Goal: Information Seeking & Learning: Learn about a topic

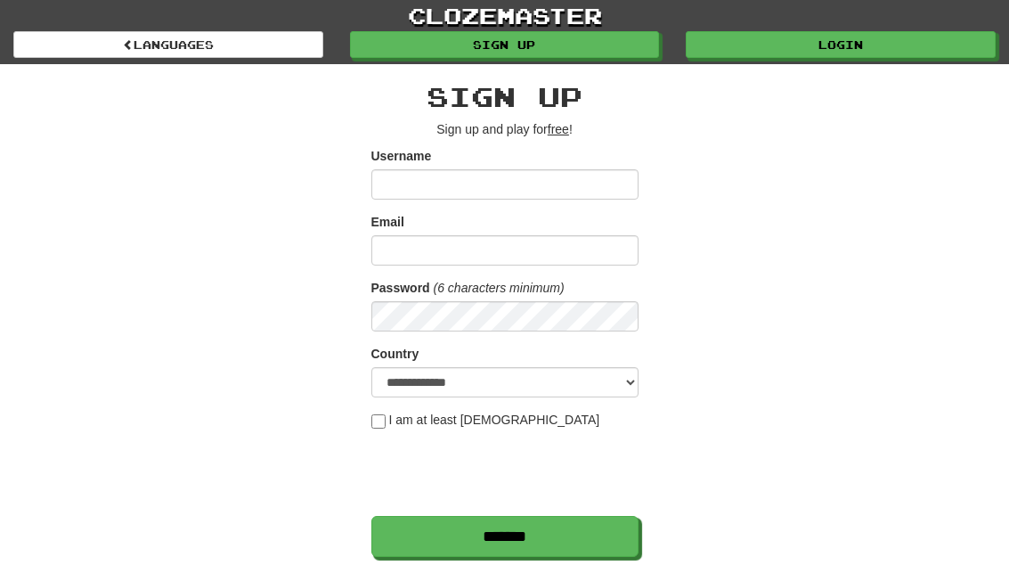
click at [896, 45] on link "Login" at bounding box center [841, 44] width 310 height 27
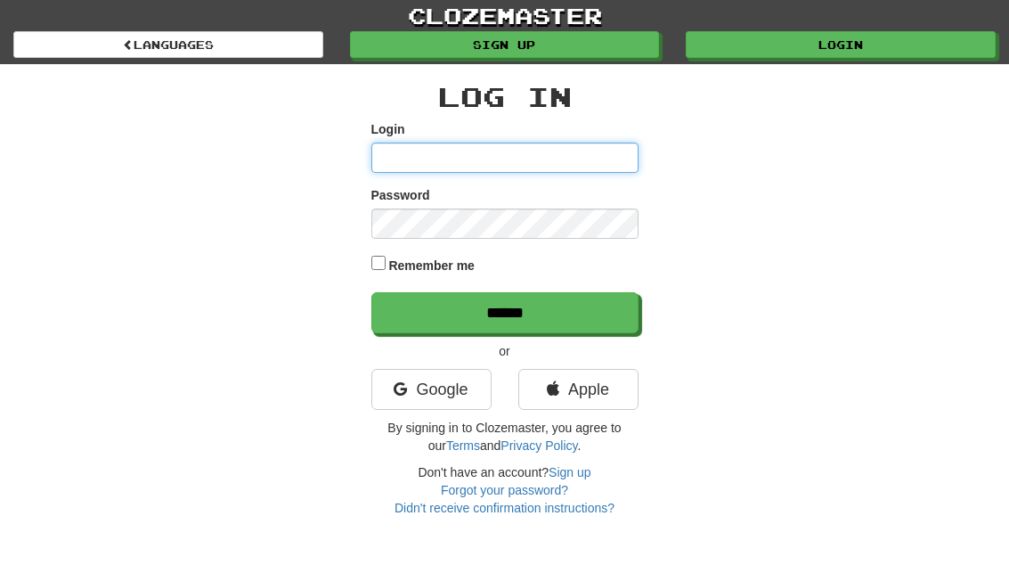
type input "**********"
click at [504, 311] on input "******" at bounding box center [504, 312] width 267 height 41
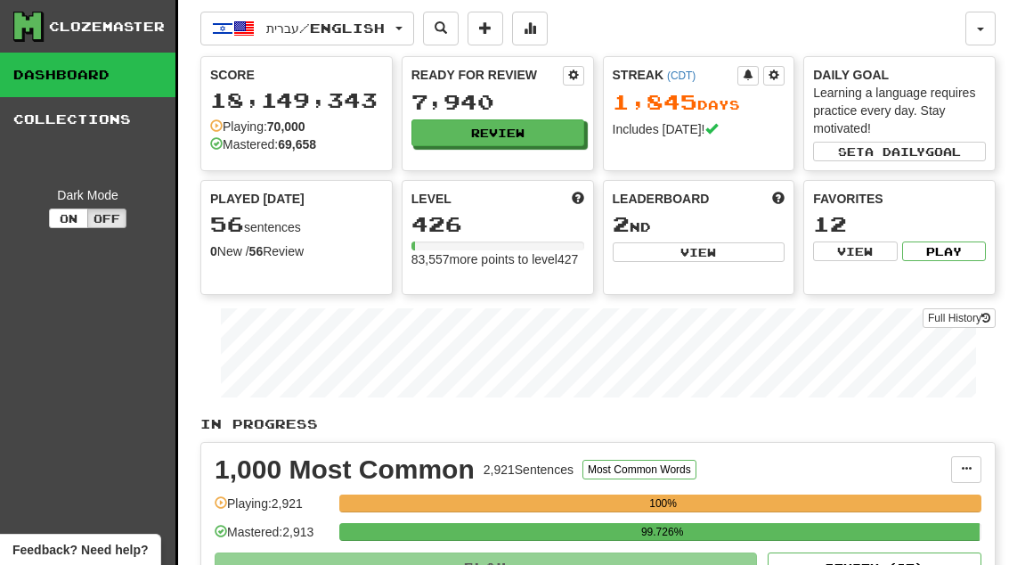
click at [548, 129] on button "Review" at bounding box center [498, 132] width 173 height 27
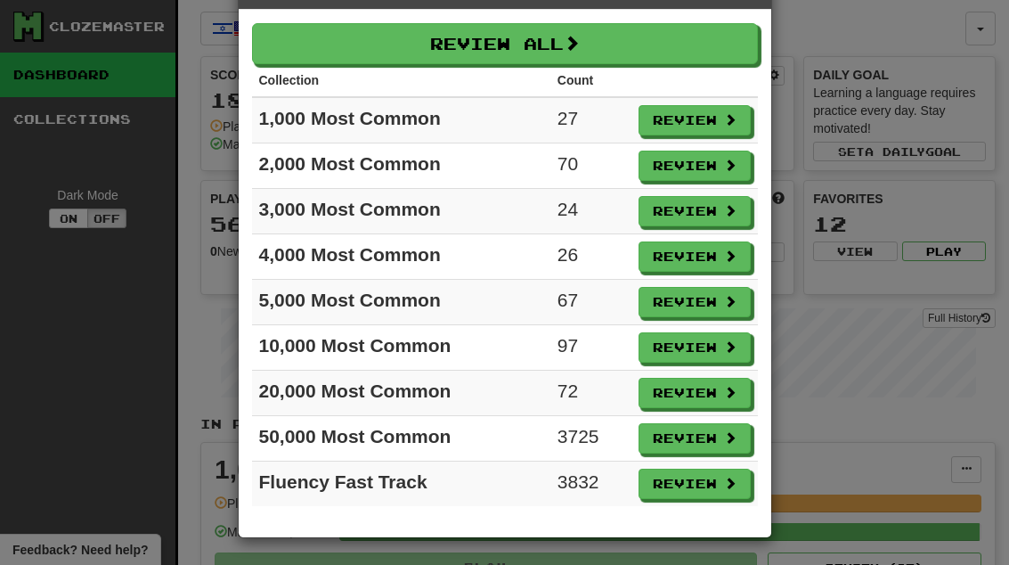
scroll to position [63, 0]
click at [704, 398] on button "Review" at bounding box center [695, 393] width 112 height 30
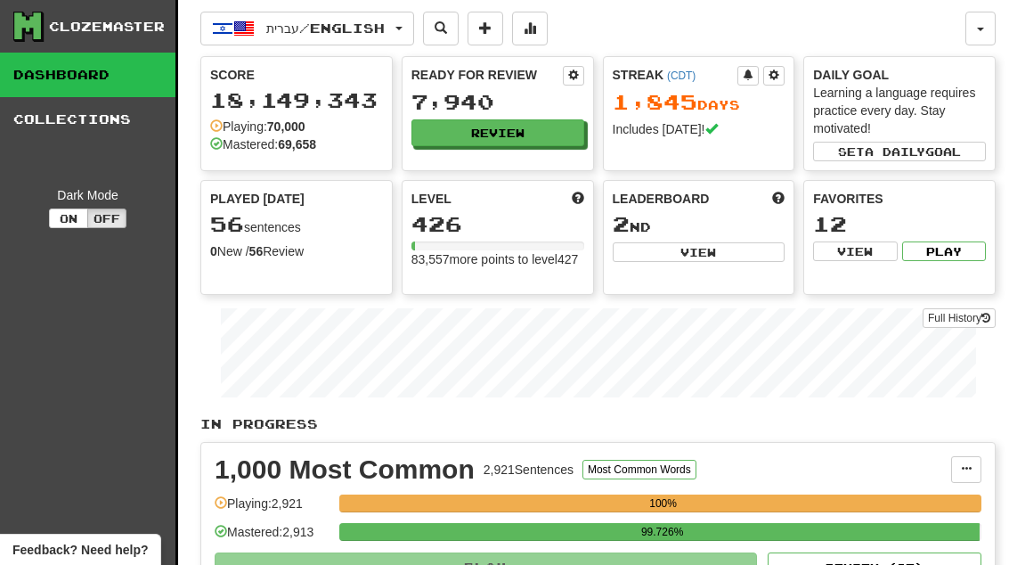
select select "**"
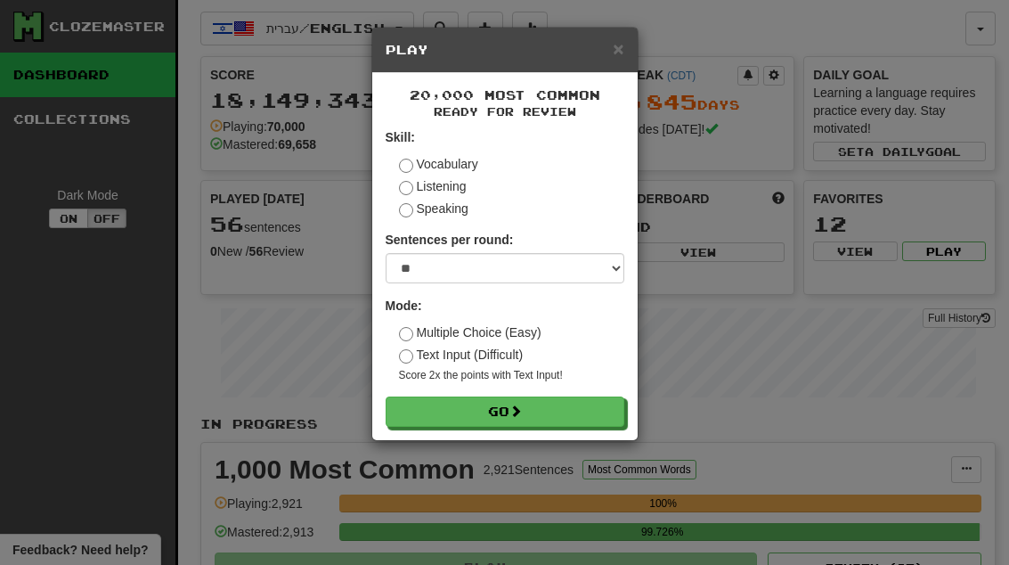
click at [600, 396] on button "Go" at bounding box center [505, 411] width 239 height 30
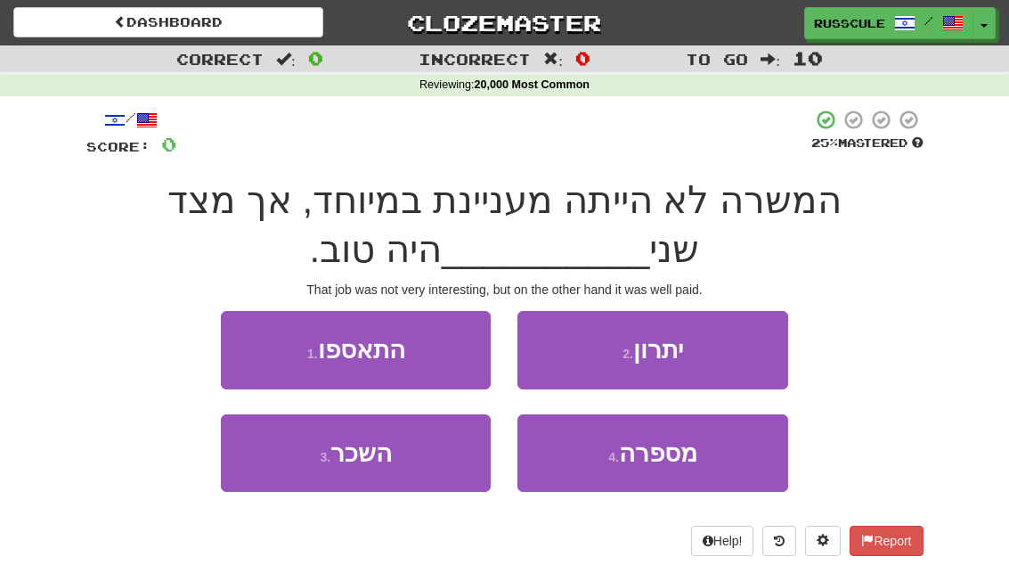
click at [305, 477] on button "3 . השכר" at bounding box center [356, 452] width 270 height 77
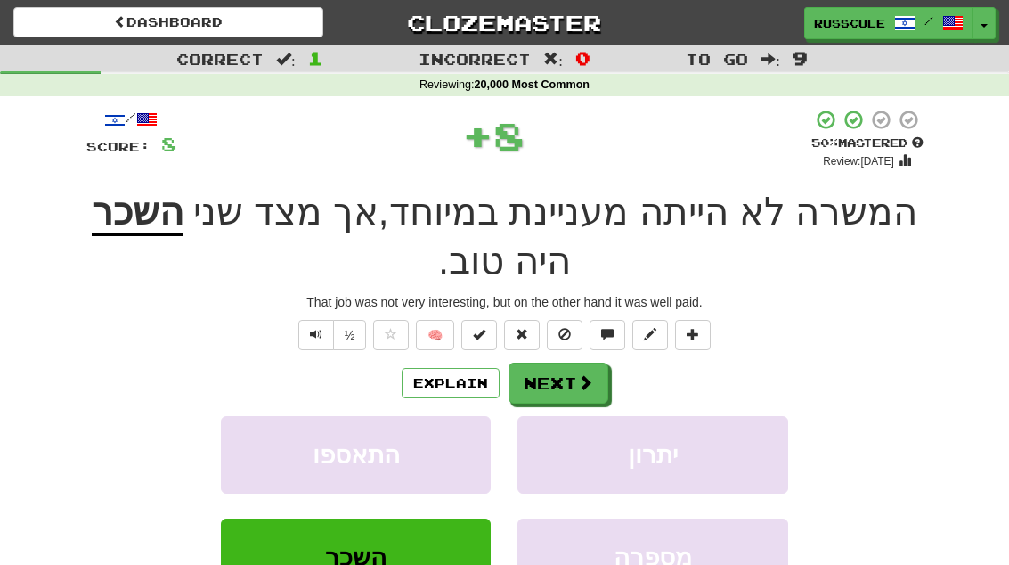
click at [585, 377] on span at bounding box center [585, 382] width 16 height 16
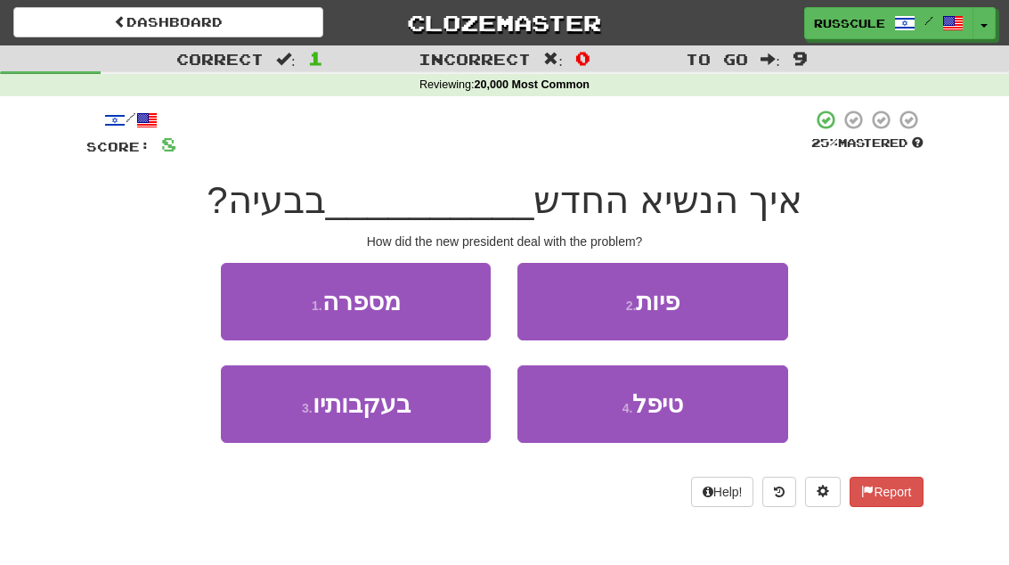
click at [687, 421] on button "4 . טיפל" at bounding box center [653, 403] width 270 height 77
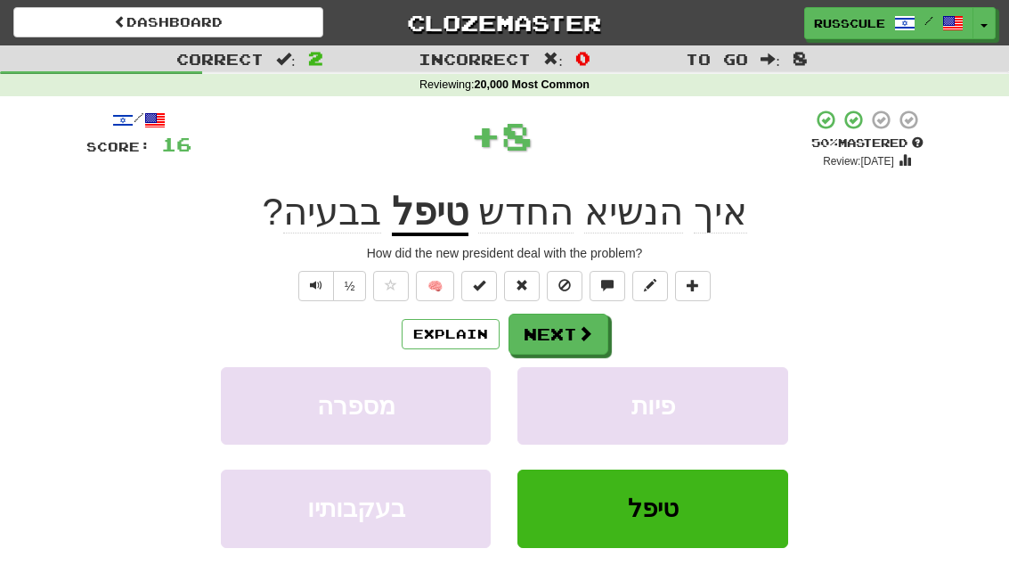
click at [585, 340] on span at bounding box center [585, 333] width 16 height 16
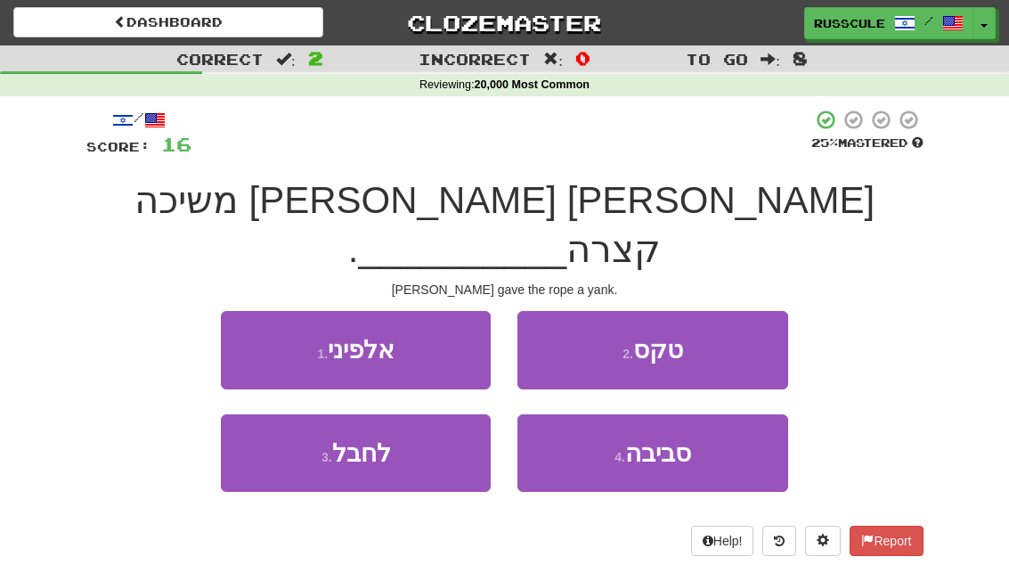
click at [278, 423] on button "3 . לחבל" at bounding box center [356, 452] width 270 height 77
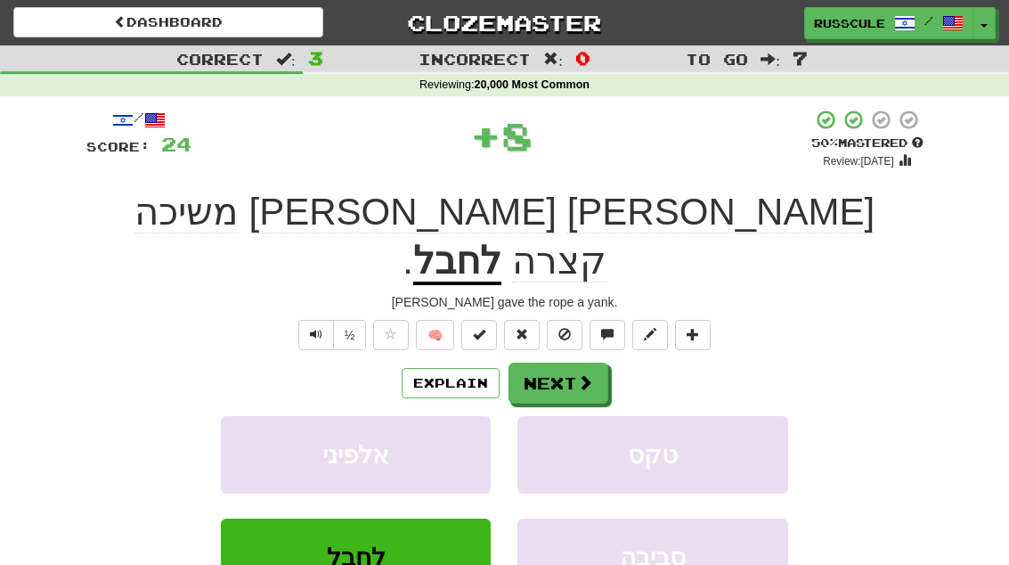
click at [584, 374] on span at bounding box center [585, 382] width 16 height 16
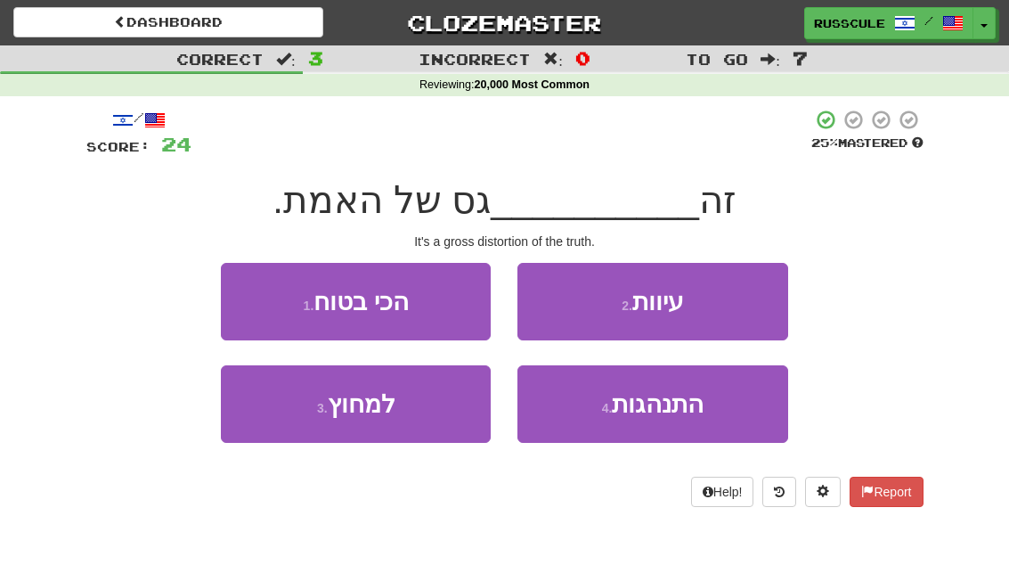
click at [742, 301] on button "2 . עיוות" at bounding box center [653, 301] width 270 height 77
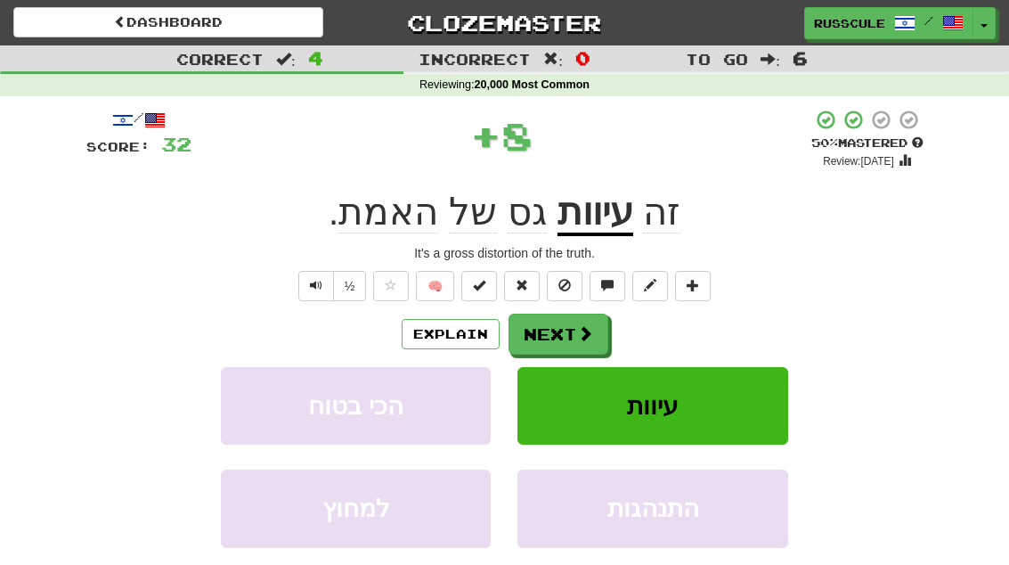
click at [596, 333] on button "Next" at bounding box center [559, 334] width 100 height 41
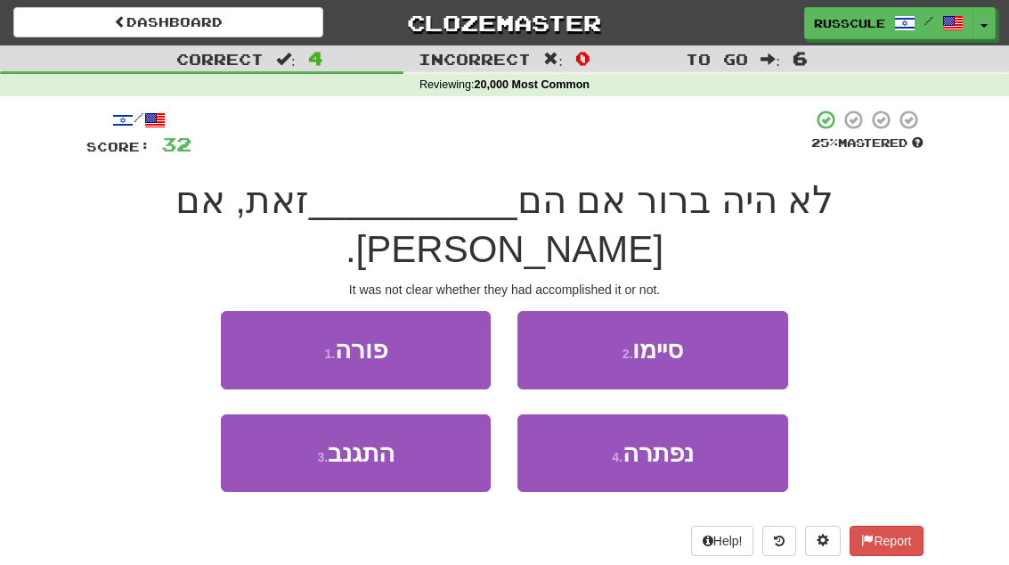
click at [273, 438] on button "3 . התגנב" at bounding box center [356, 452] width 270 height 77
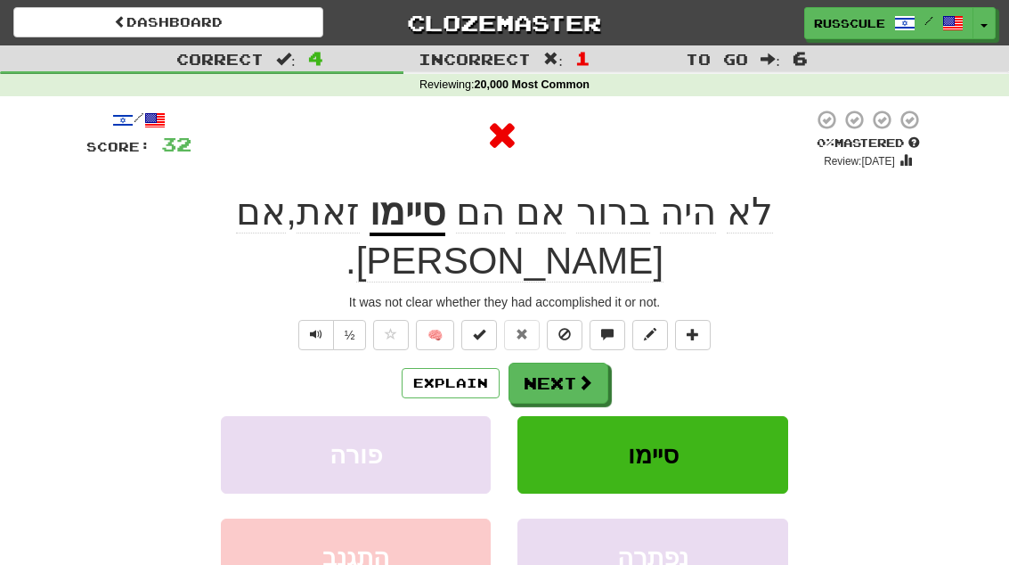
click at [580, 374] on span at bounding box center [585, 382] width 16 height 16
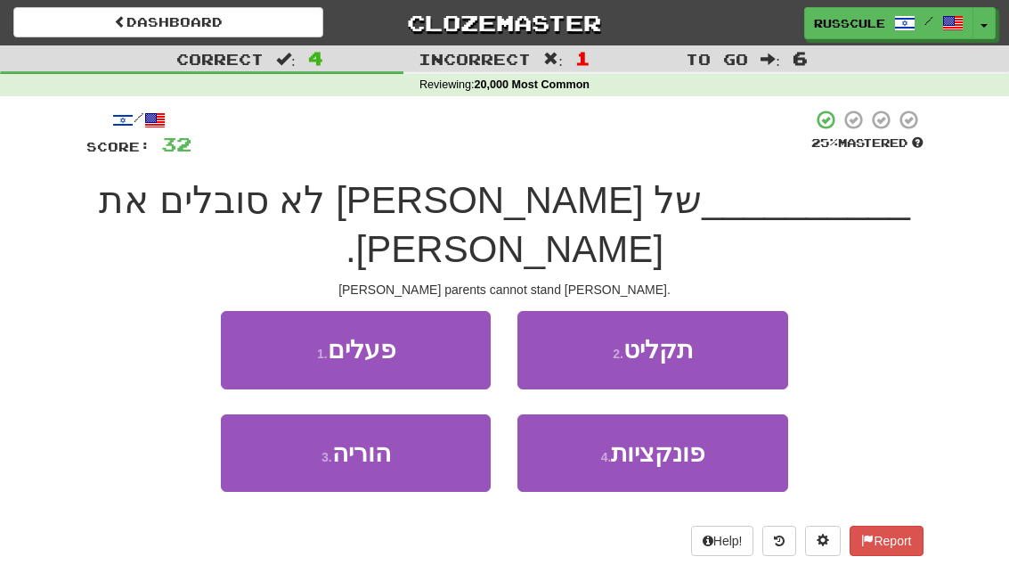
click at [280, 432] on button "3 . הוריה" at bounding box center [356, 452] width 270 height 77
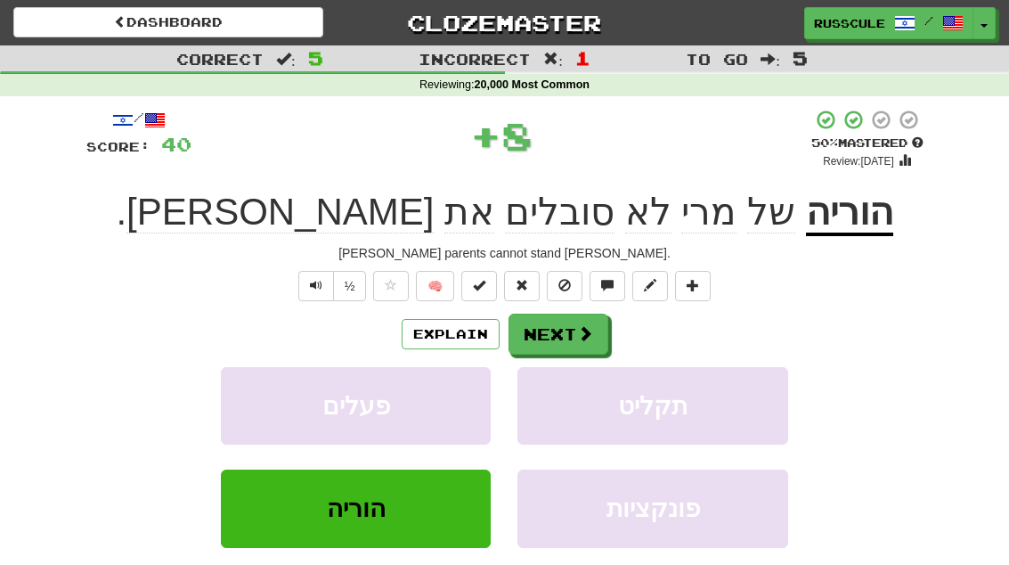
click at [580, 330] on span at bounding box center [585, 333] width 16 height 16
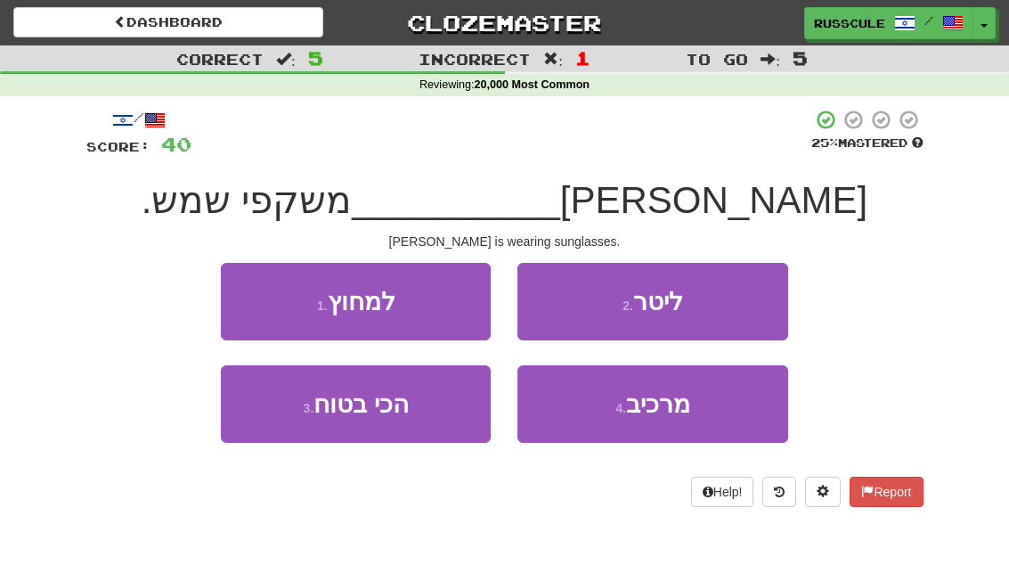
click at [664, 423] on button "4 . מרכיב" at bounding box center [653, 403] width 270 height 77
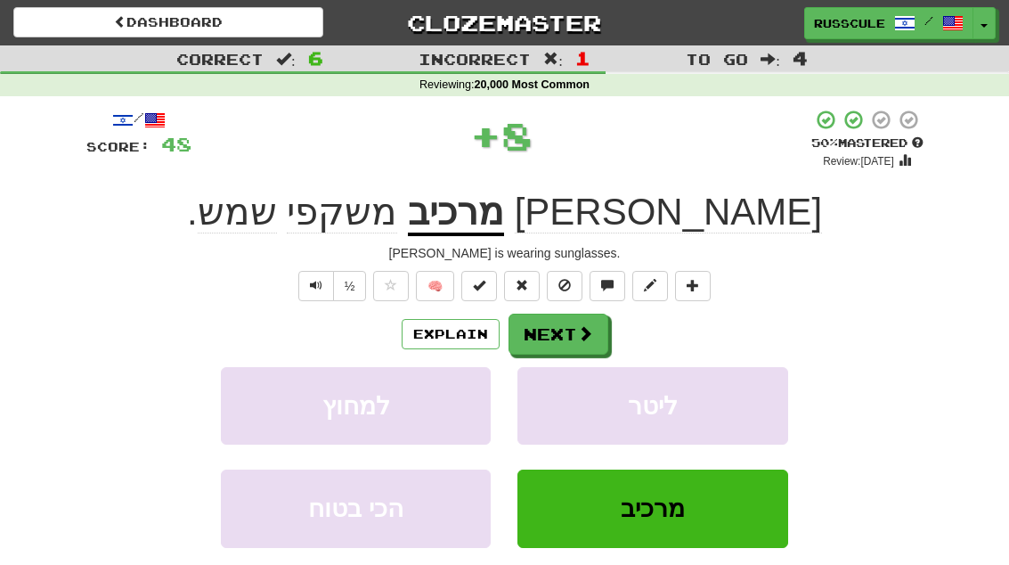
click at [587, 331] on span at bounding box center [585, 333] width 16 height 16
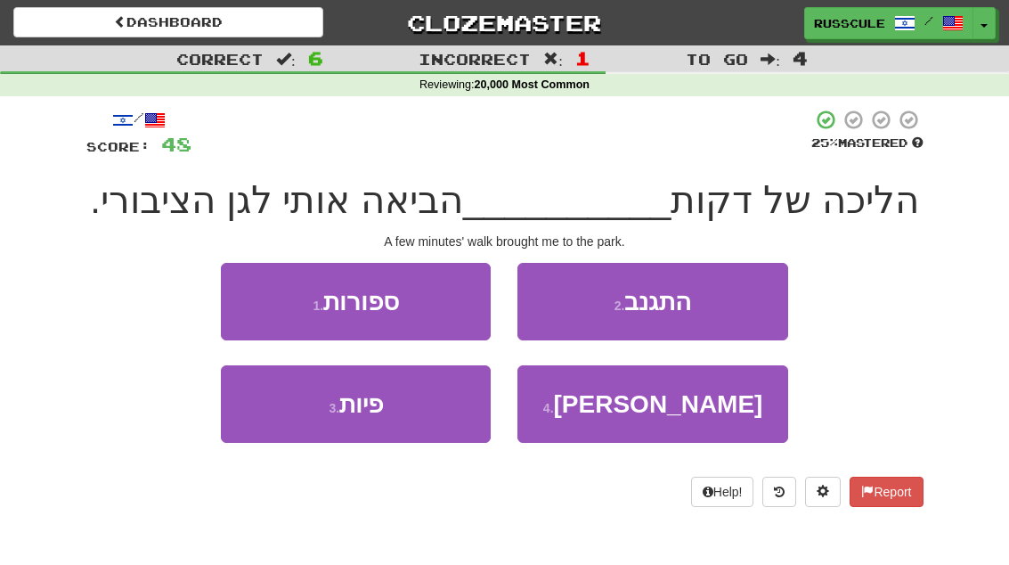
click at [241, 301] on button "1 . ספורות" at bounding box center [356, 301] width 270 height 77
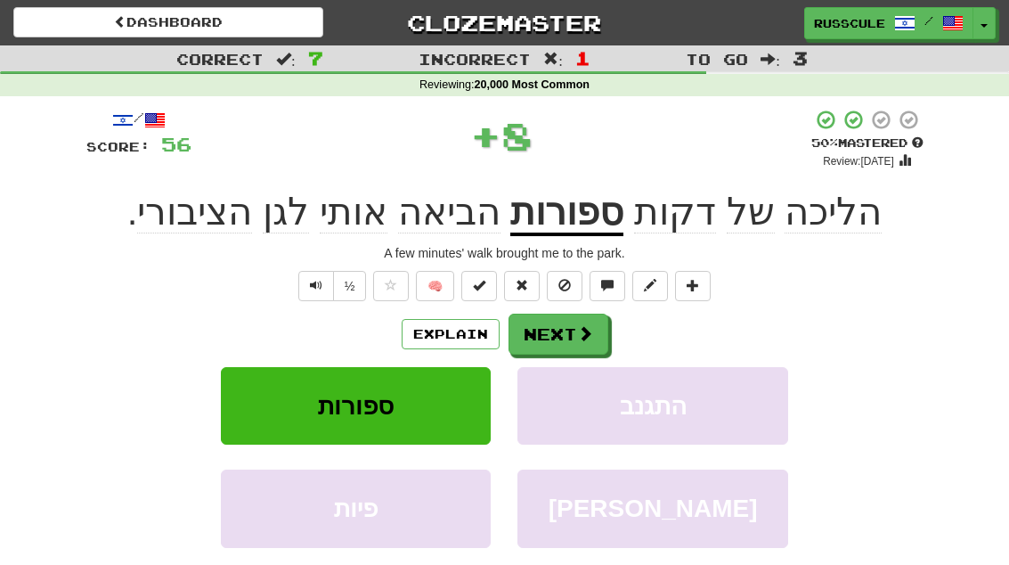
click at [583, 330] on span at bounding box center [585, 333] width 16 height 16
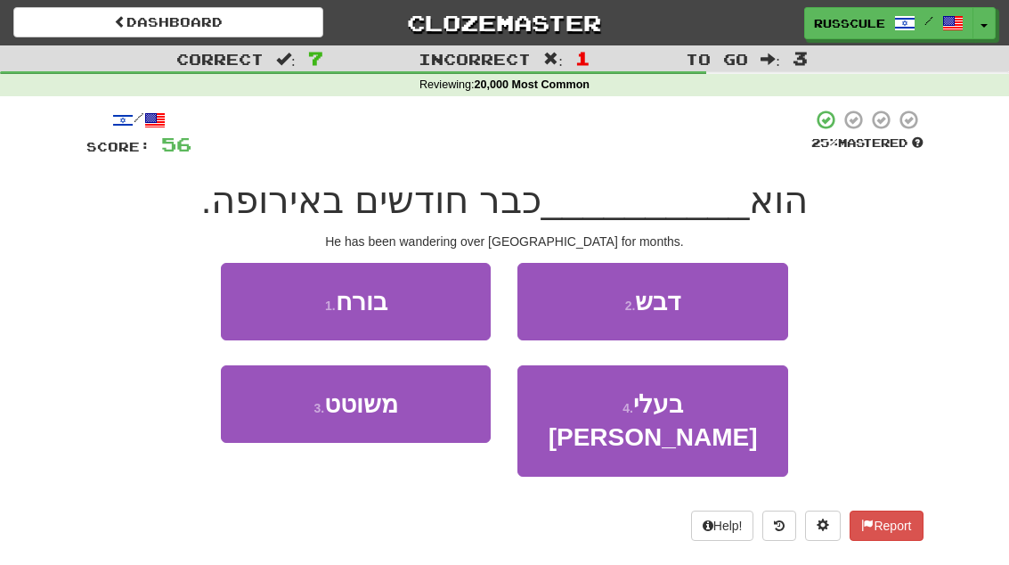
click at [287, 436] on button "3 . משוטט" at bounding box center [356, 403] width 270 height 77
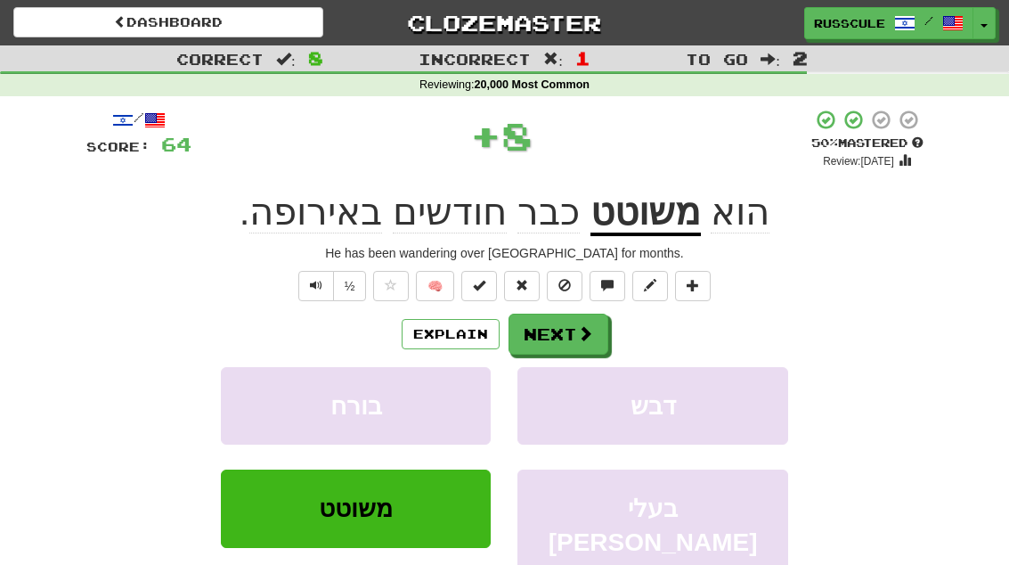
click at [572, 333] on button "Next" at bounding box center [559, 334] width 100 height 41
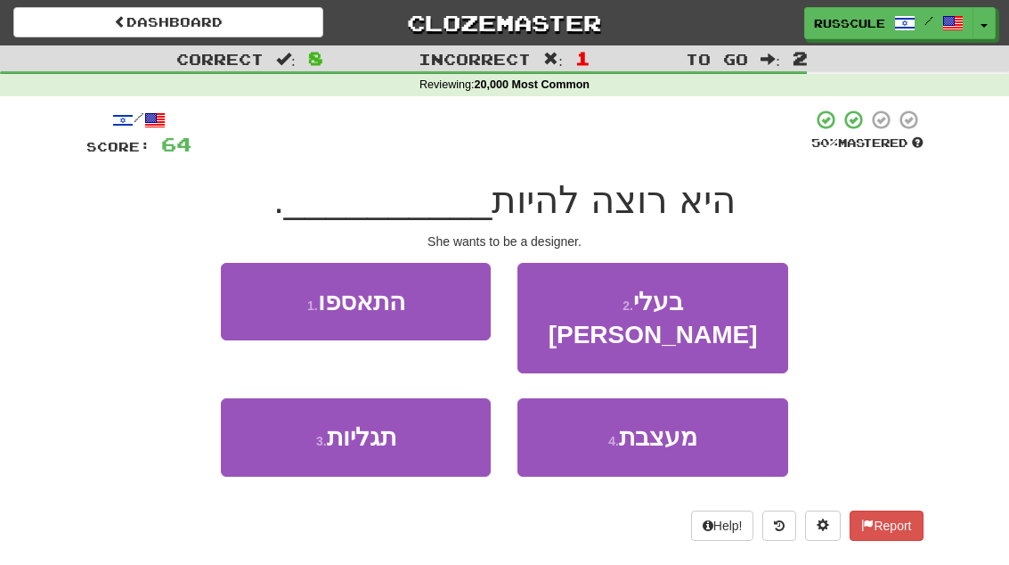
click at [676, 418] on button "4 . מעצבת" at bounding box center [653, 436] width 270 height 77
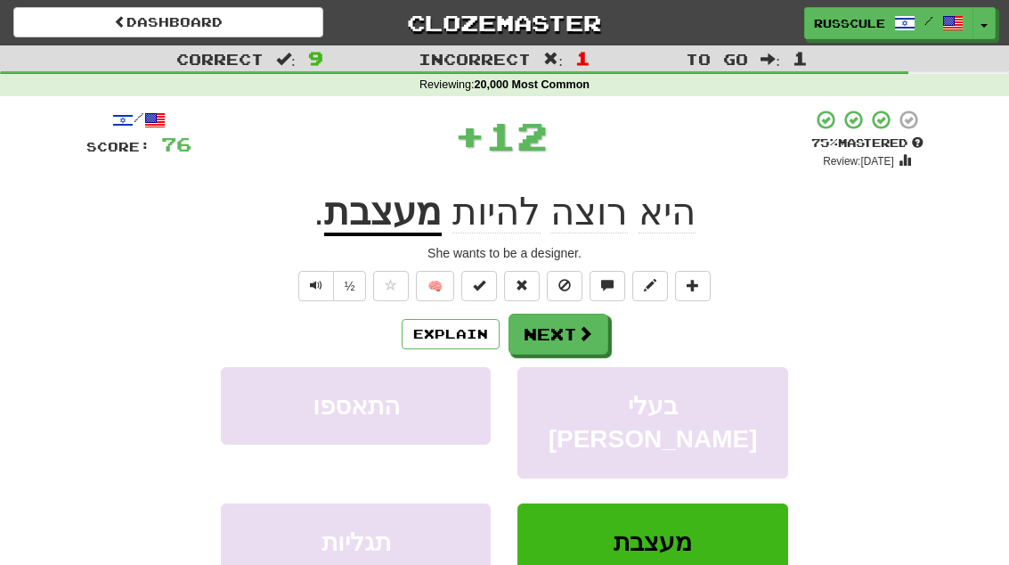
click at [587, 340] on span at bounding box center [585, 333] width 16 height 16
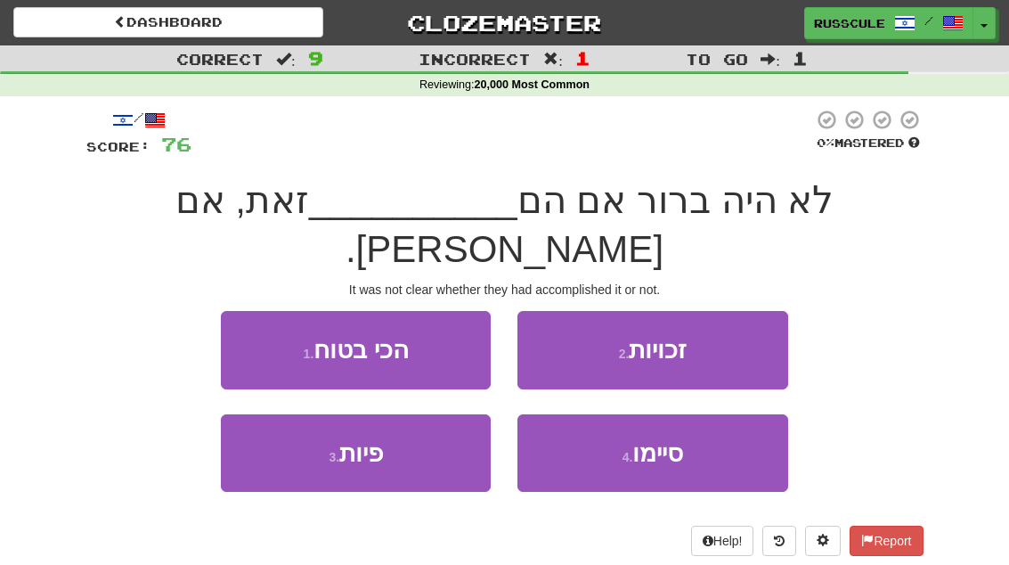
click at [661, 421] on button "4 . סיימו" at bounding box center [653, 452] width 270 height 77
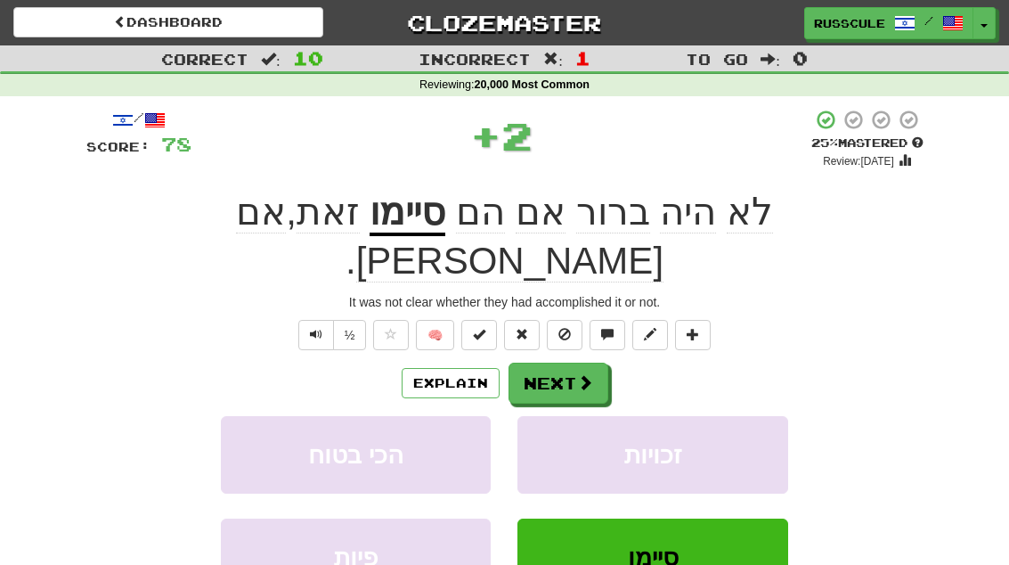
click at [574, 363] on button "Next" at bounding box center [559, 383] width 100 height 41
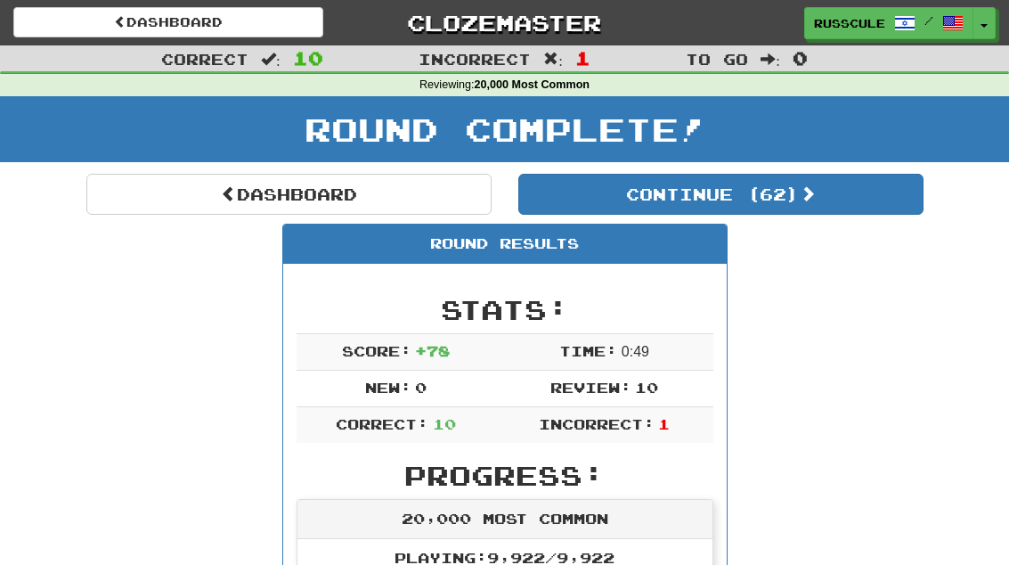
click at [861, 208] on button "Continue ( 62 )" at bounding box center [720, 194] width 405 height 41
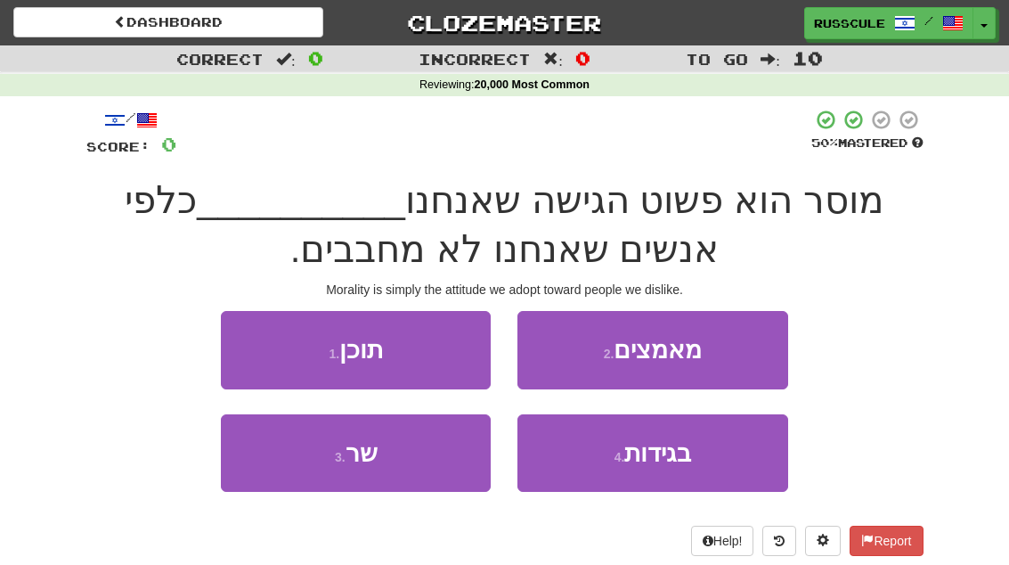
click at [739, 348] on button "2 . מאמצים" at bounding box center [653, 349] width 270 height 77
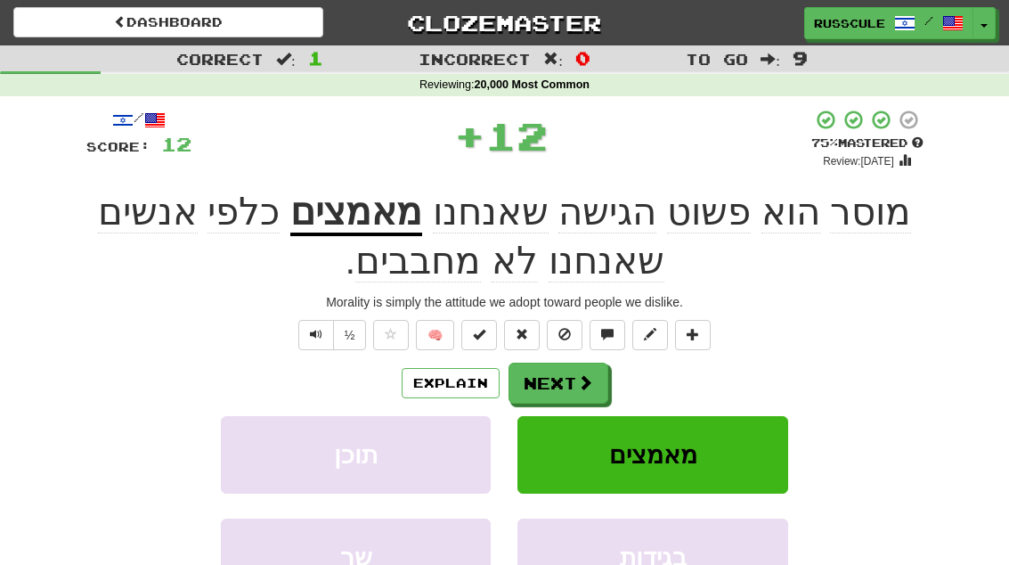
click at [590, 368] on button "Next" at bounding box center [559, 383] width 100 height 41
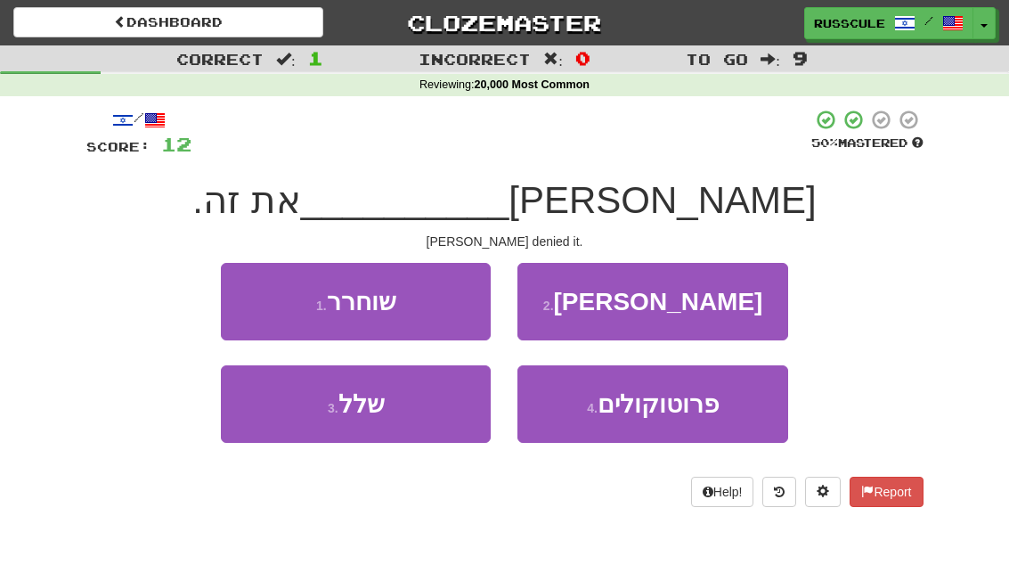
click at [282, 428] on button "3 . שלל" at bounding box center [356, 403] width 270 height 77
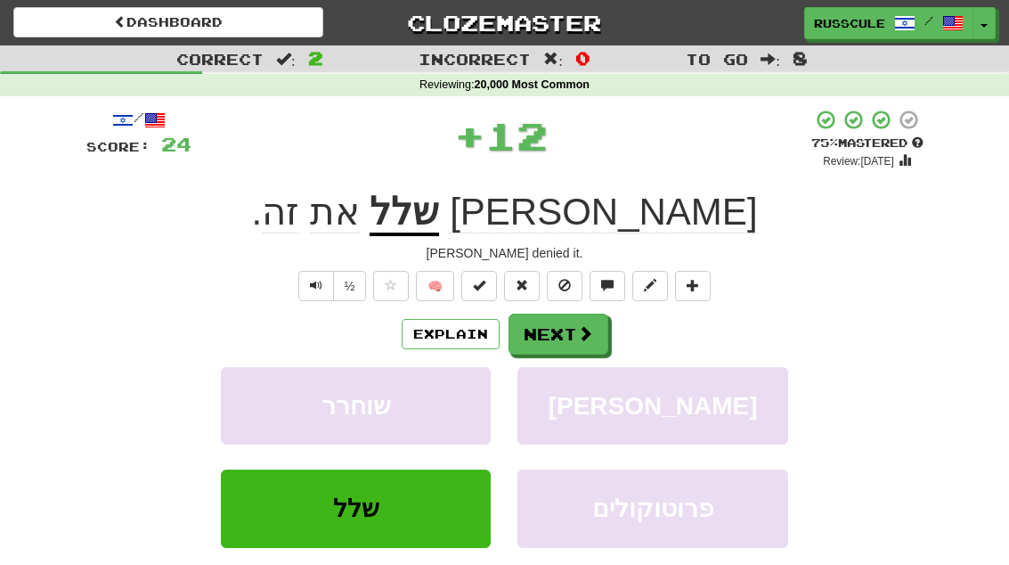
click at [603, 346] on button "Next" at bounding box center [559, 334] width 100 height 41
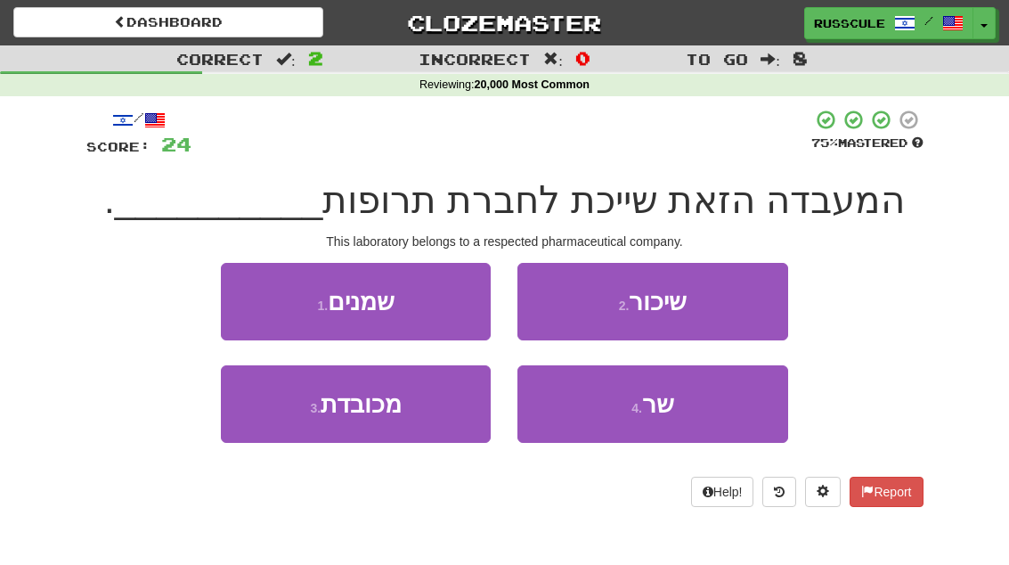
click at [288, 434] on button "3 . מכובדת" at bounding box center [356, 403] width 270 height 77
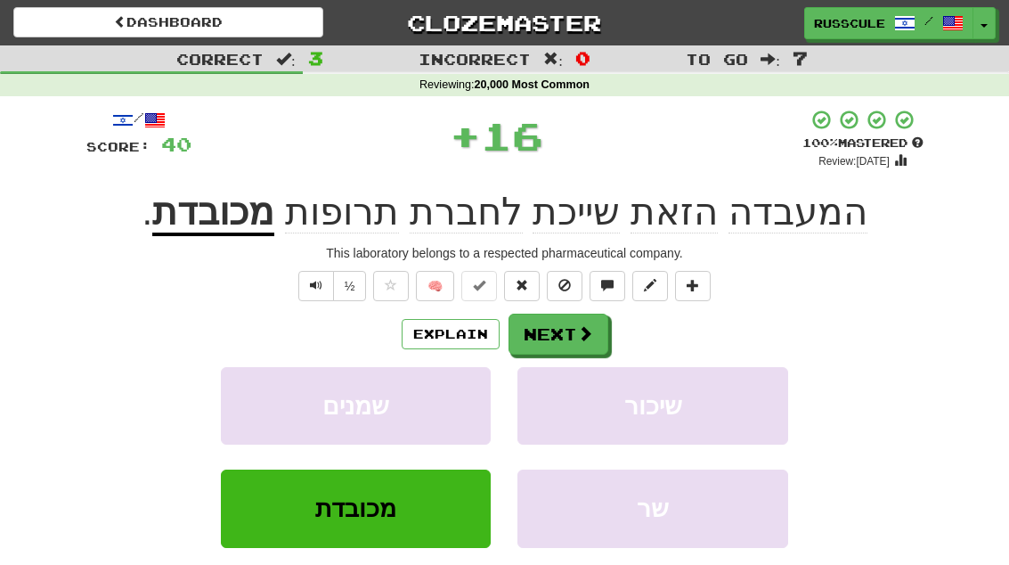
click at [569, 343] on button "Next" at bounding box center [559, 334] width 100 height 41
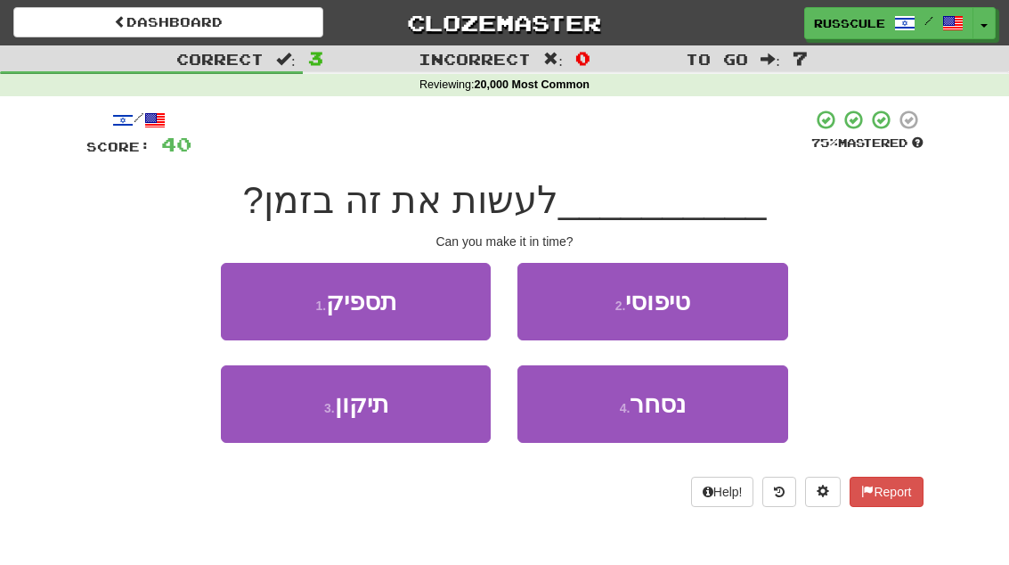
click at [242, 295] on button "1 . תספיק" at bounding box center [356, 301] width 270 height 77
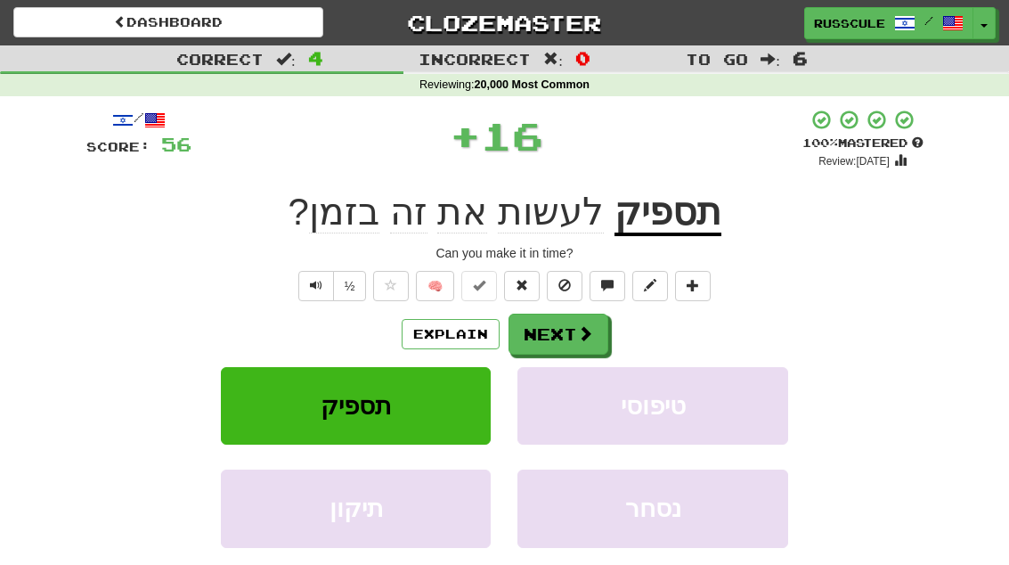
click at [586, 343] on button "Next" at bounding box center [559, 334] width 100 height 41
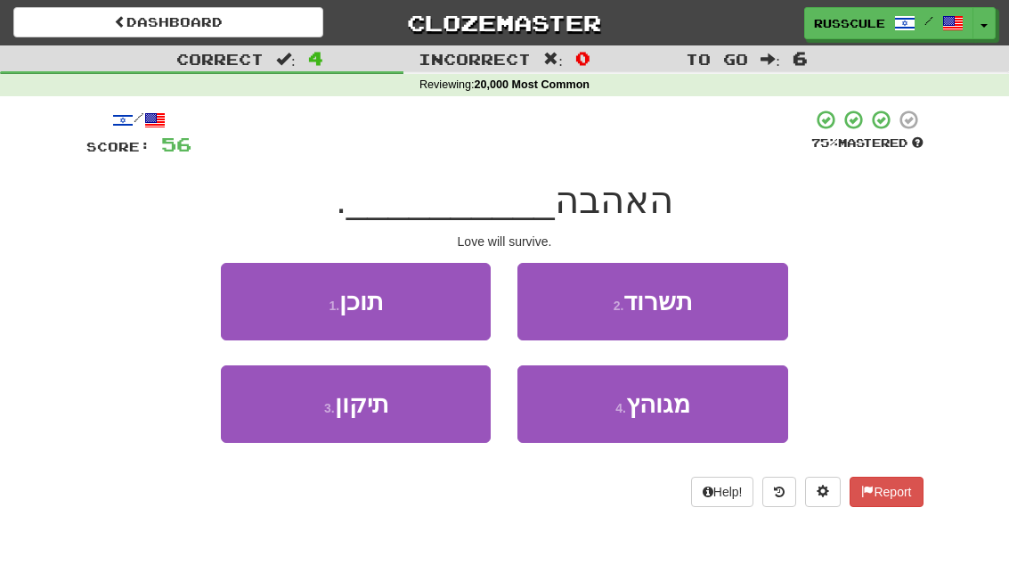
click at [722, 315] on button "2 . תשרוד" at bounding box center [653, 301] width 270 height 77
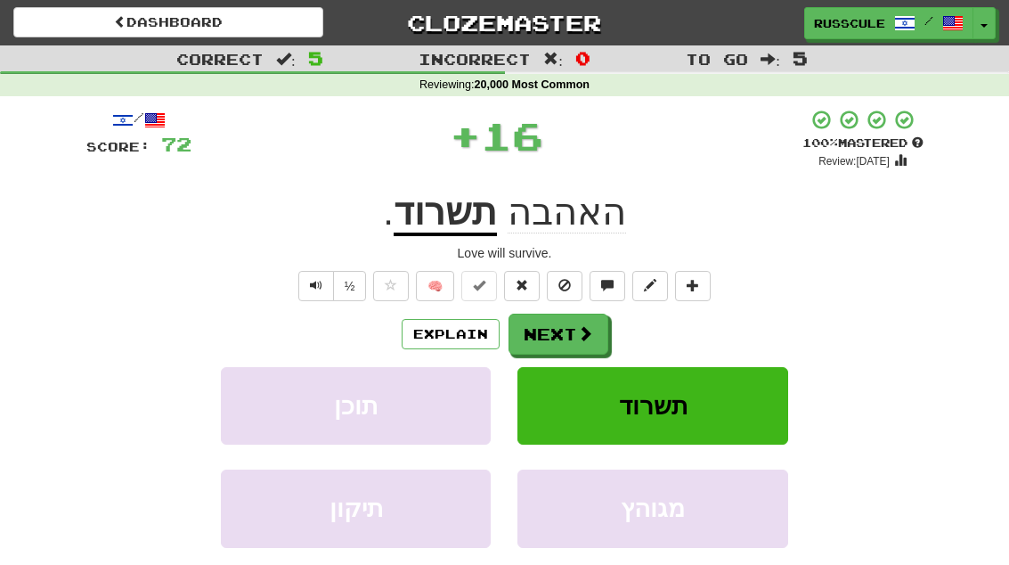
click at [591, 336] on span at bounding box center [585, 333] width 16 height 16
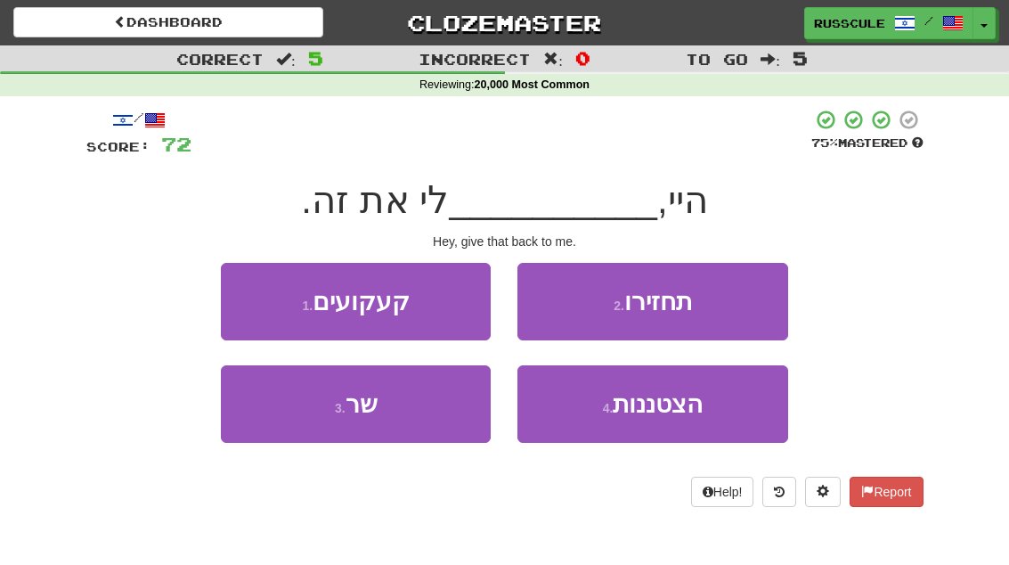
click at [1001, 371] on div "Correct : 5 Incorrect : 0 To go : 5 Reviewing : 20,000 Most Common / Score: 72 …" at bounding box center [504, 288] width 1009 height 486
click at [720, 293] on button "2 . תחזירו" at bounding box center [653, 301] width 270 height 77
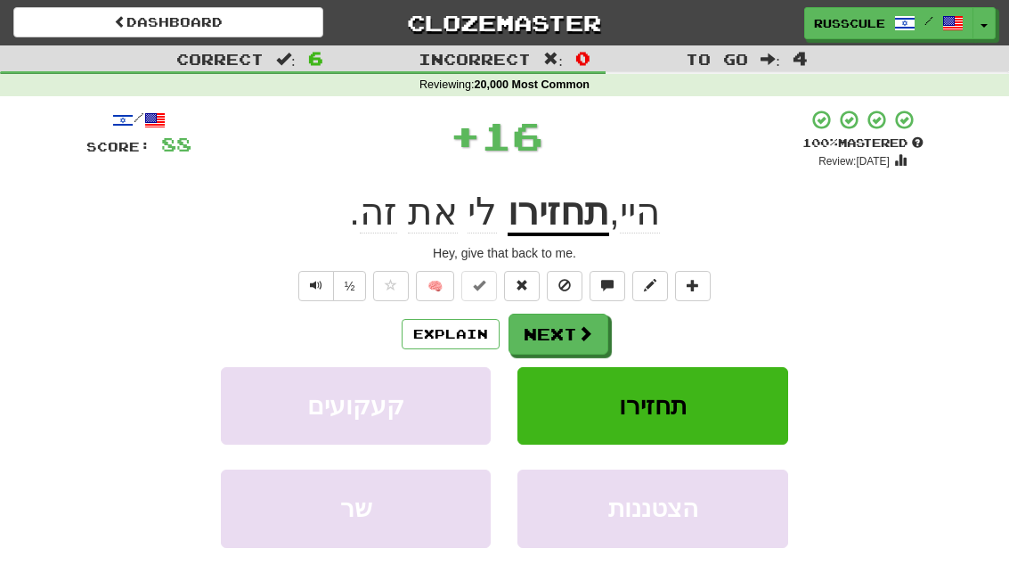
click at [600, 335] on button "Next" at bounding box center [559, 334] width 100 height 41
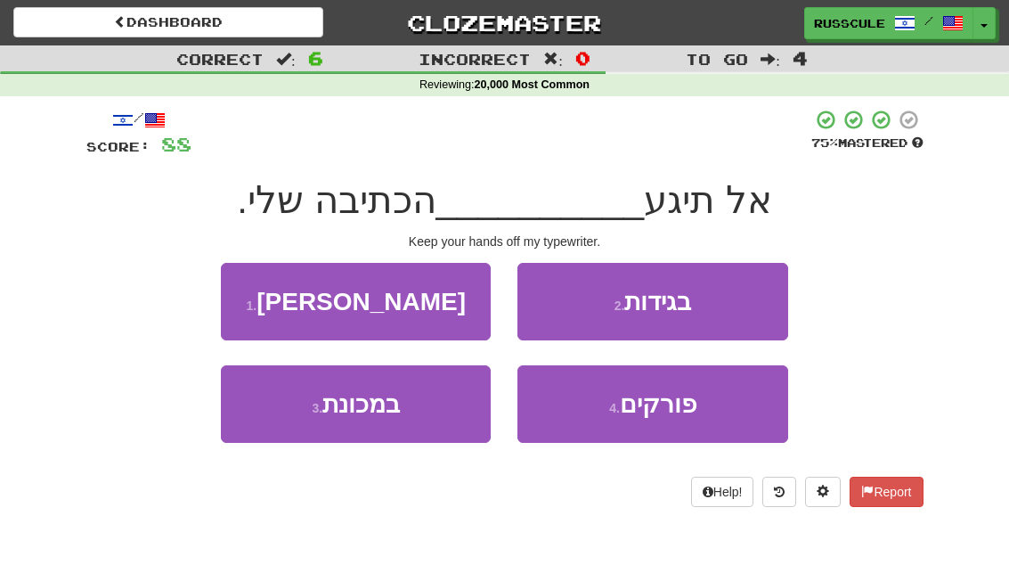
click at [283, 404] on button "3 . במכונת" at bounding box center [356, 403] width 270 height 77
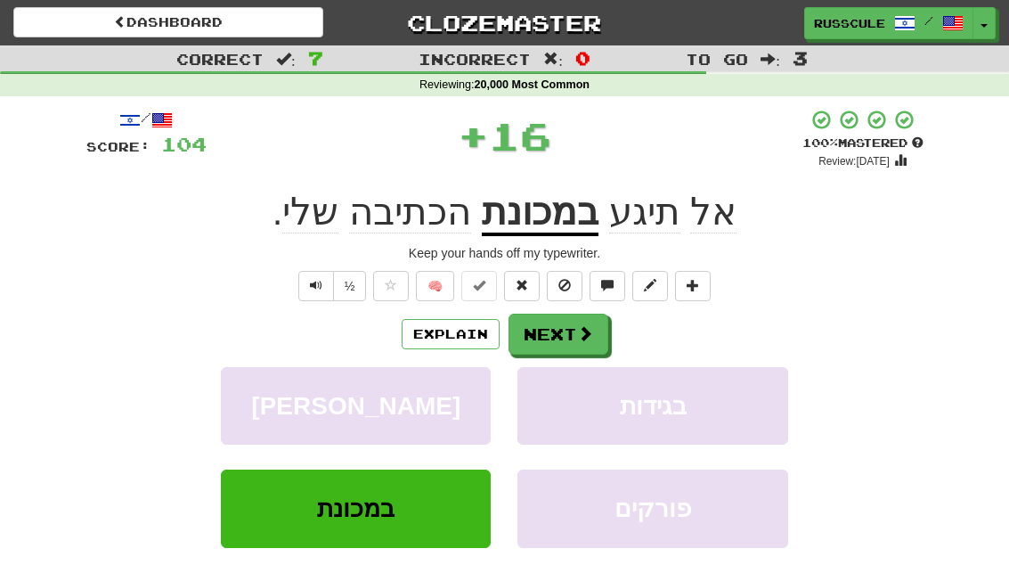
click at [596, 319] on button "Next" at bounding box center [559, 334] width 100 height 41
